Goal: Information Seeking & Learning: Learn about a topic

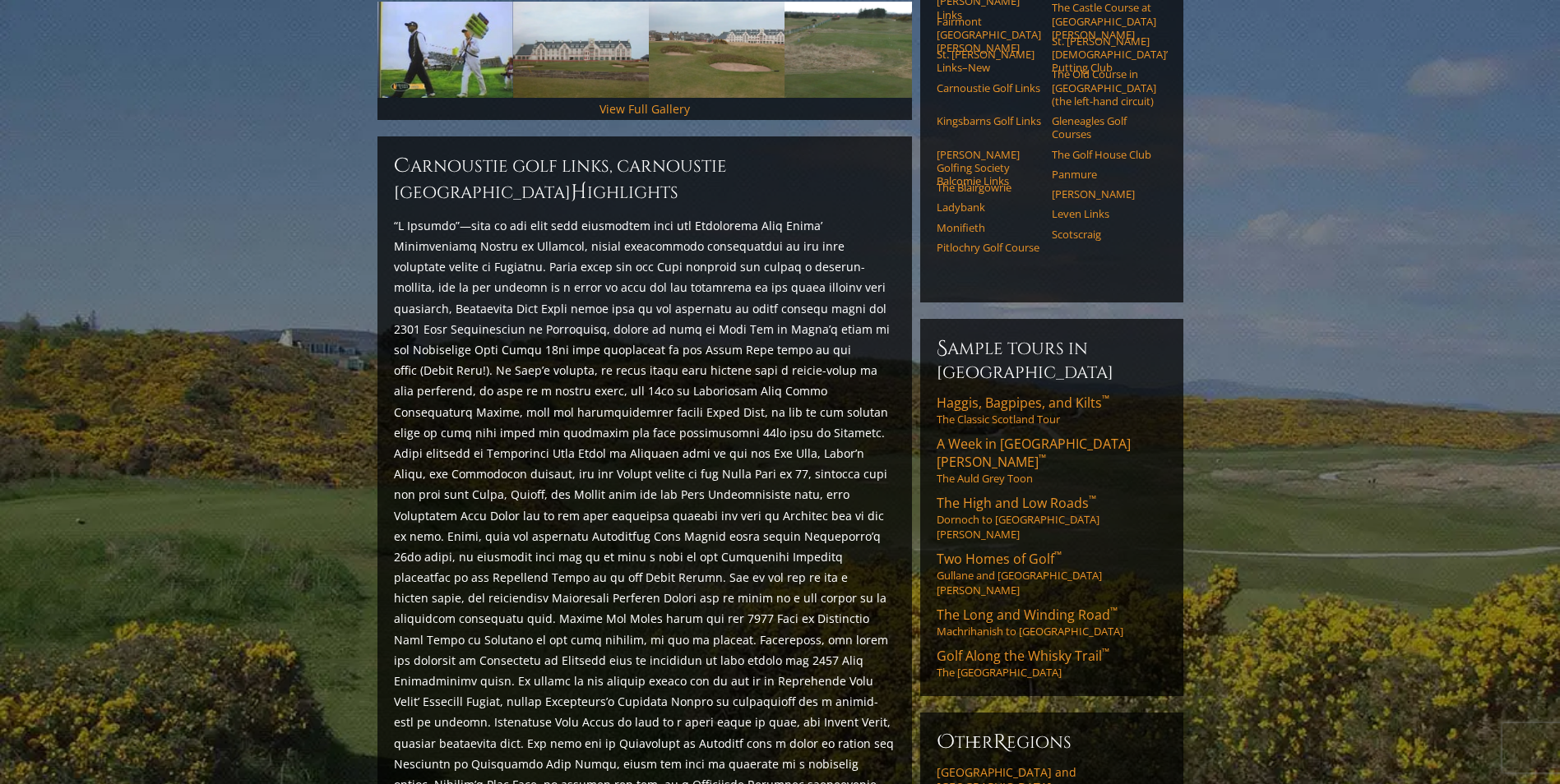
scroll to position [572, 0]
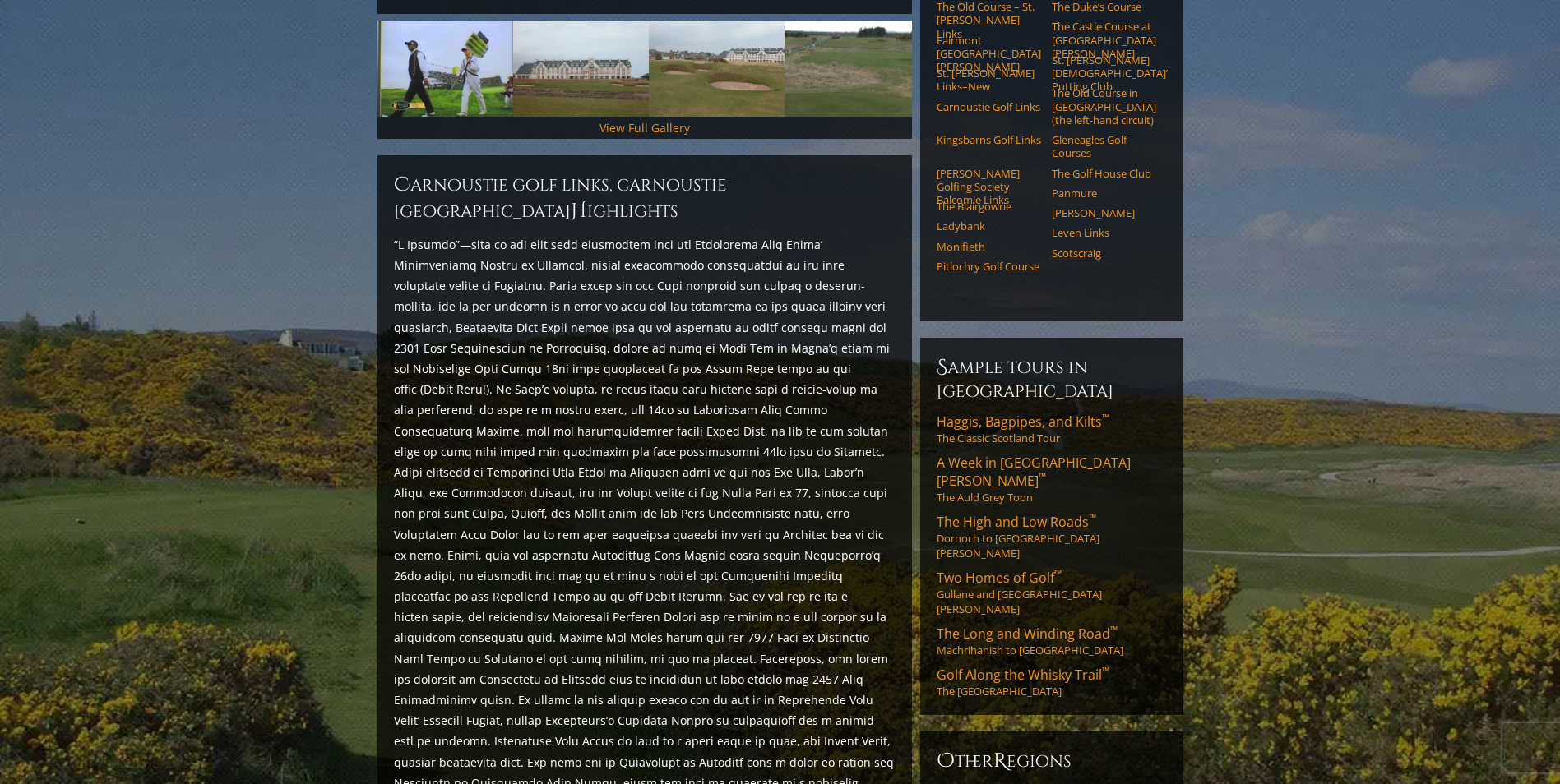
click at [1534, 258] on section "Home [GEOGRAPHIC_DATA] [GEOGRAPHIC_DATA][PERSON_NAME] and the East Carnoustie G…" at bounding box center [780, 598] width 1560 height 2083
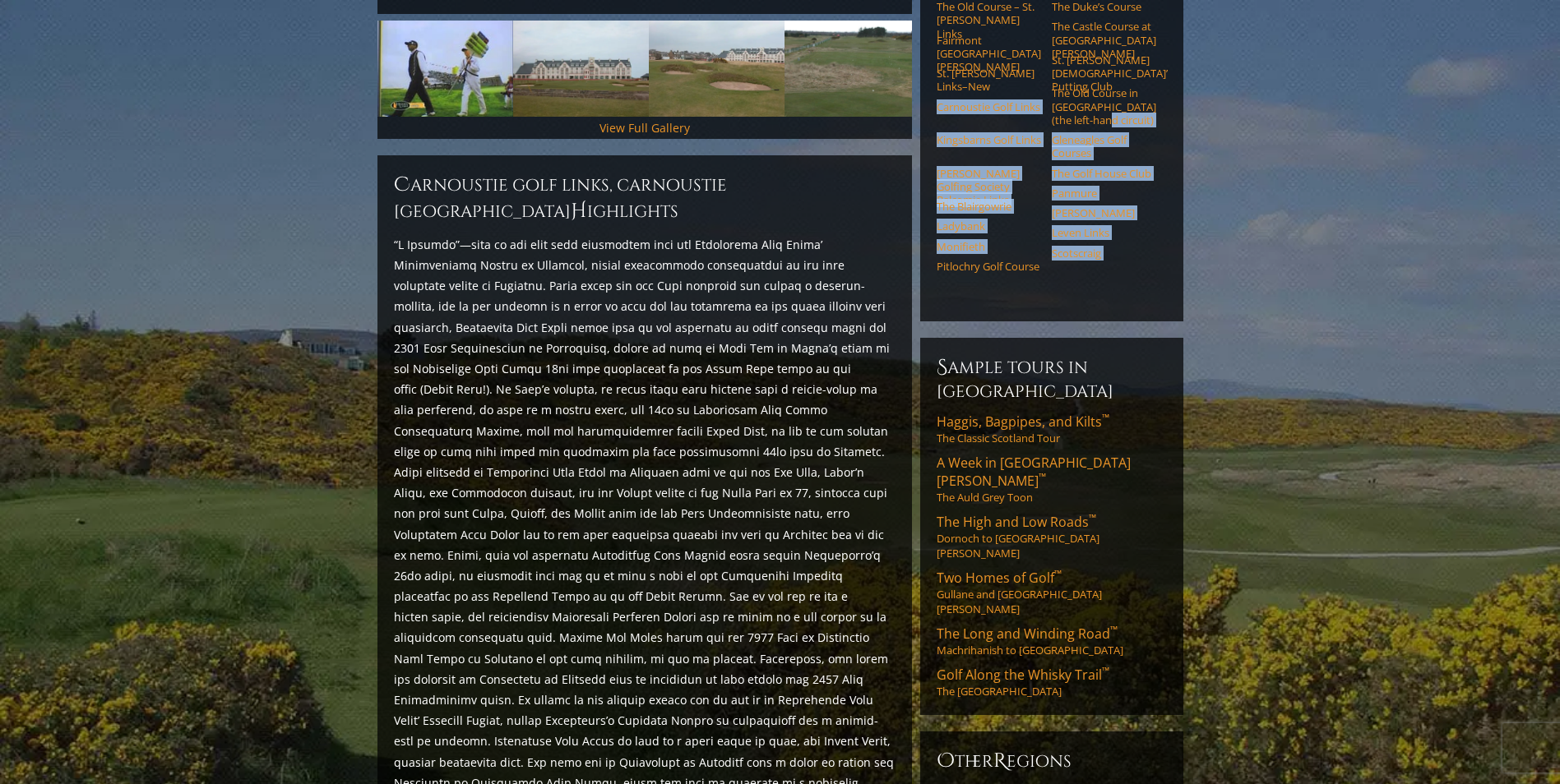
drag, startPoint x: 1534, startPoint y: 258, endPoint x: 1526, endPoint y: 67, distance: 191.2
click at [1526, 67] on section "Home [GEOGRAPHIC_DATA] [GEOGRAPHIC_DATA][PERSON_NAME] and the East Carnoustie G…" at bounding box center [780, 598] width 1560 height 2083
click at [686, 33] on img at bounding box center [717, 69] width 136 height 96
click at [641, 120] on link "View Full Gallery" at bounding box center [644, 127] width 90 height 15
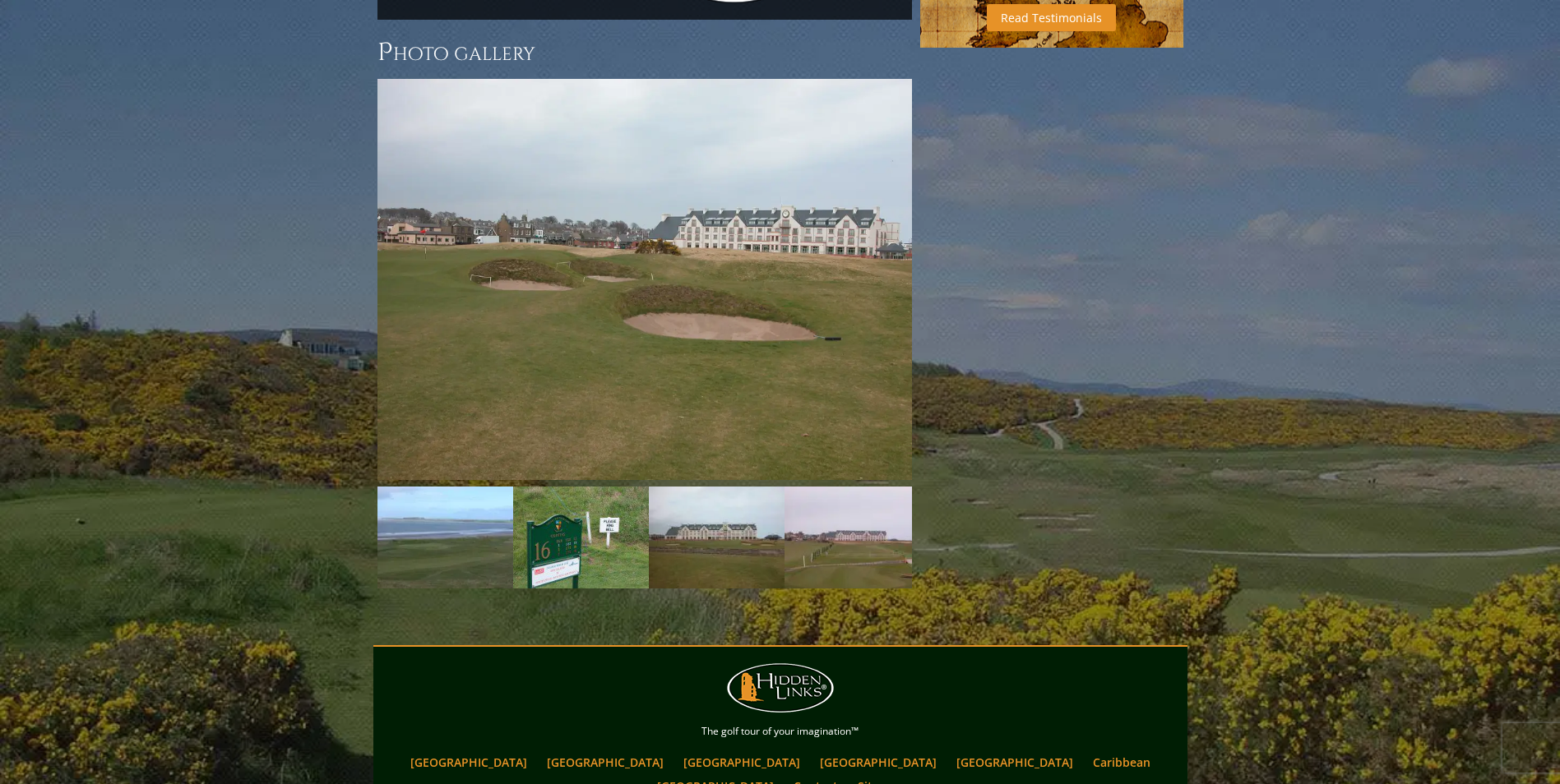
scroll to position [1579, 0]
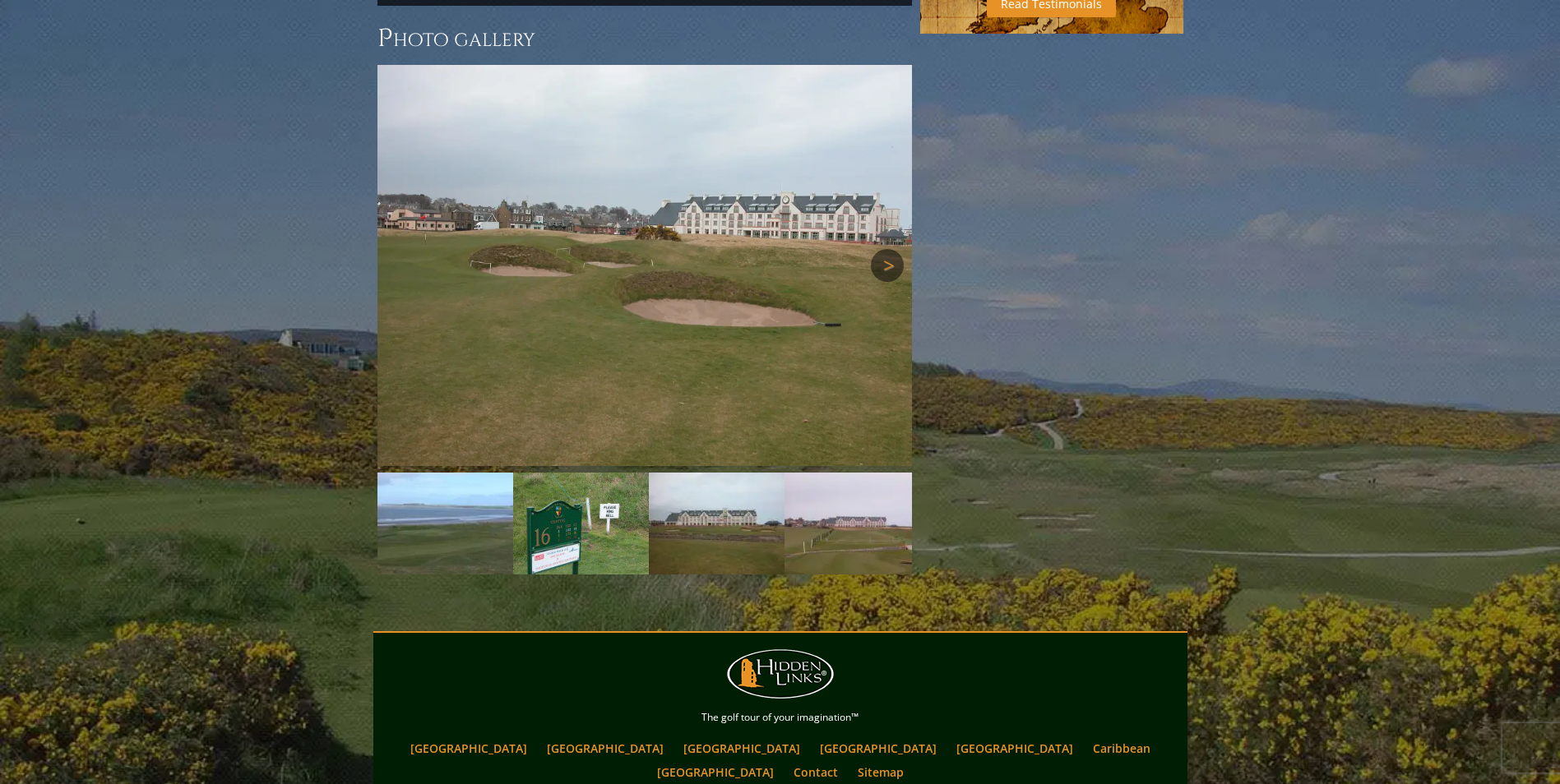
click at [881, 249] on link "Next" at bounding box center [887, 265] width 33 height 33
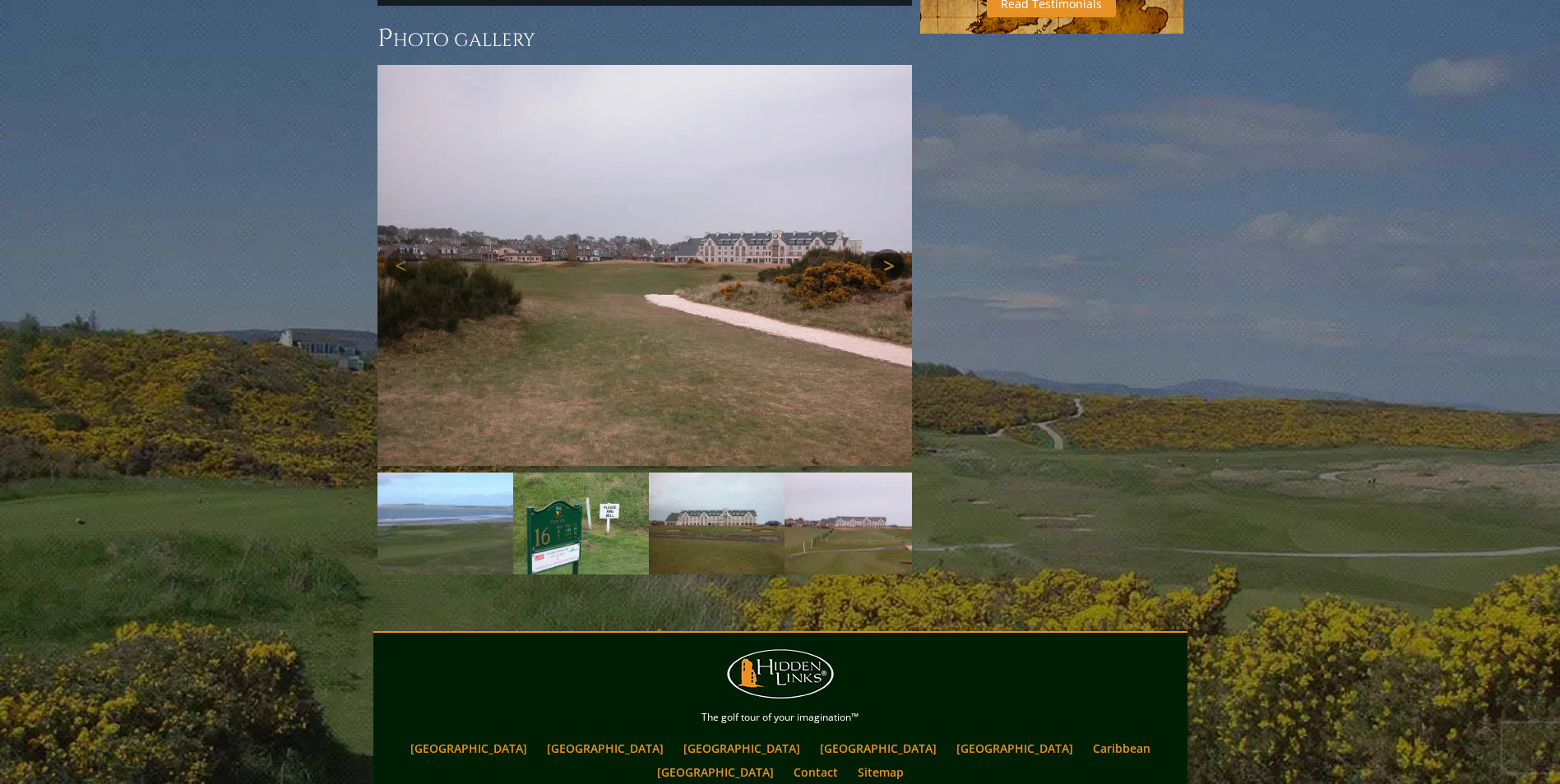
click at [881, 249] on link "Next" at bounding box center [887, 265] width 33 height 33
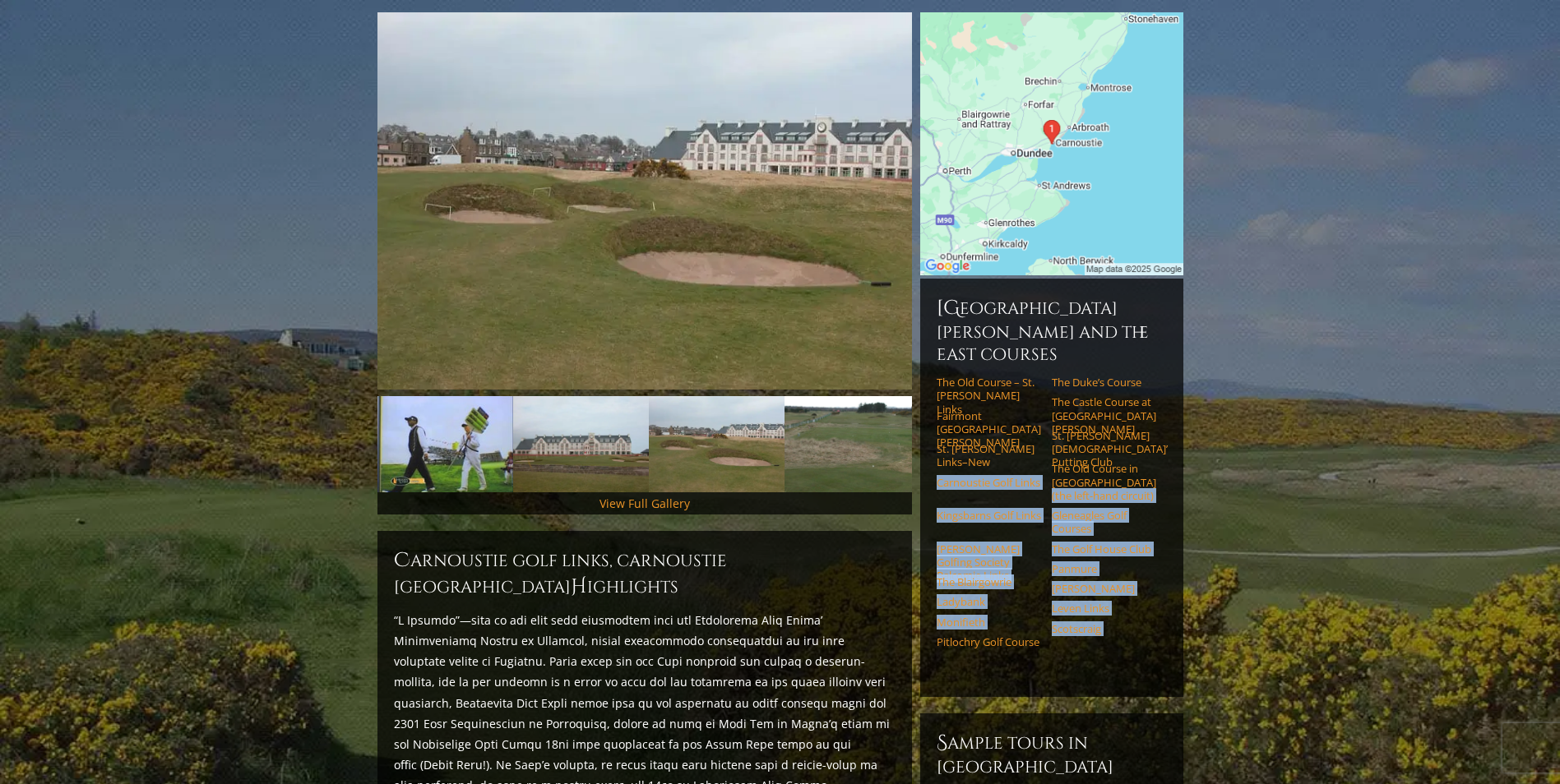
scroll to position [0, 0]
